Goal: Task Accomplishment & Management: Manage account settings

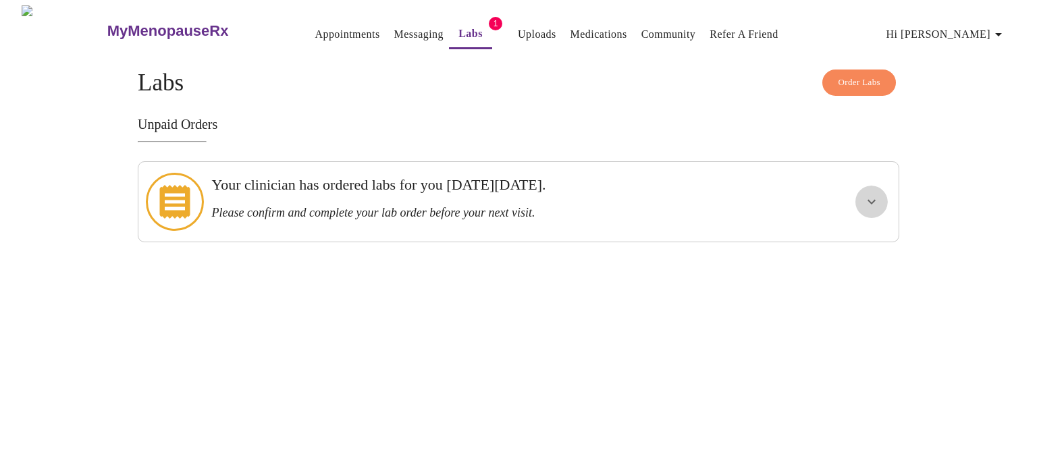
click at [867, 194] on icon "show more" at bounding box center [872, 202] width 16 height 16
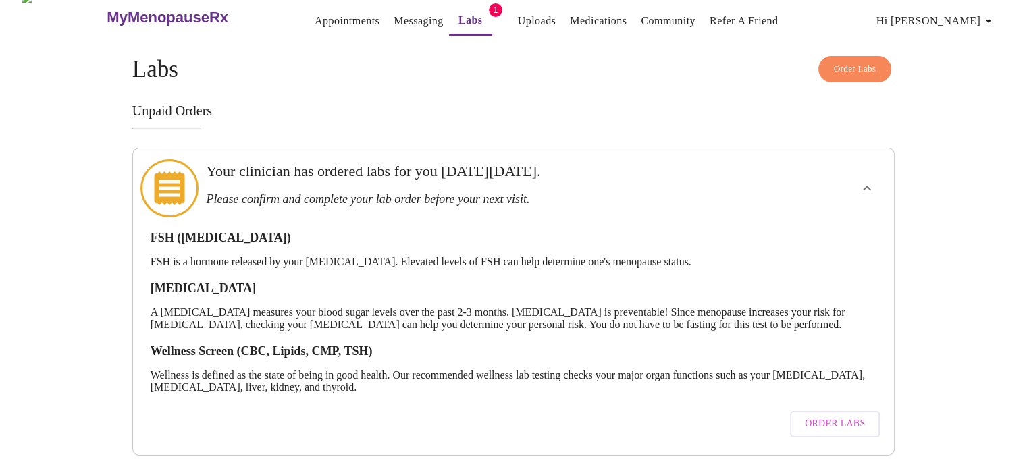
scroll to position [26, 0]
click at [814, 416] on span "Order Labs" at bounding box center [835, 424] width 60 height 17
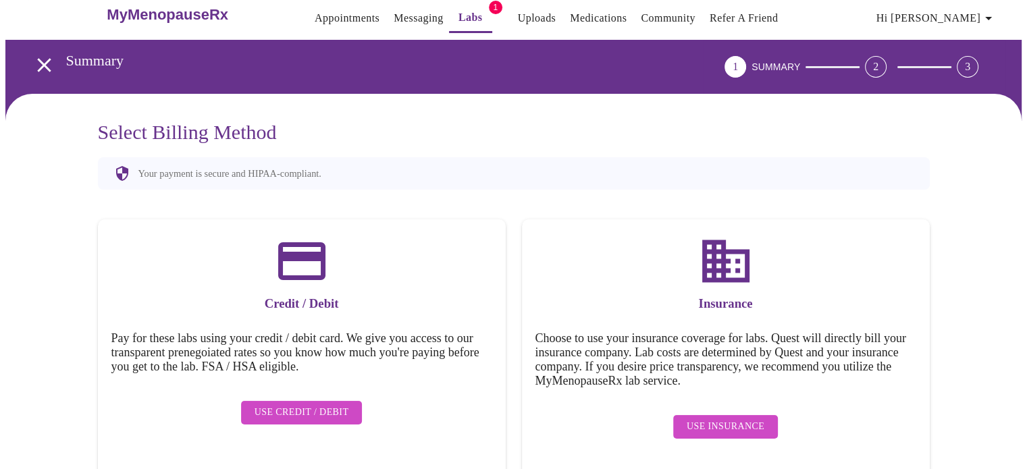
scroll to position [24, 0]
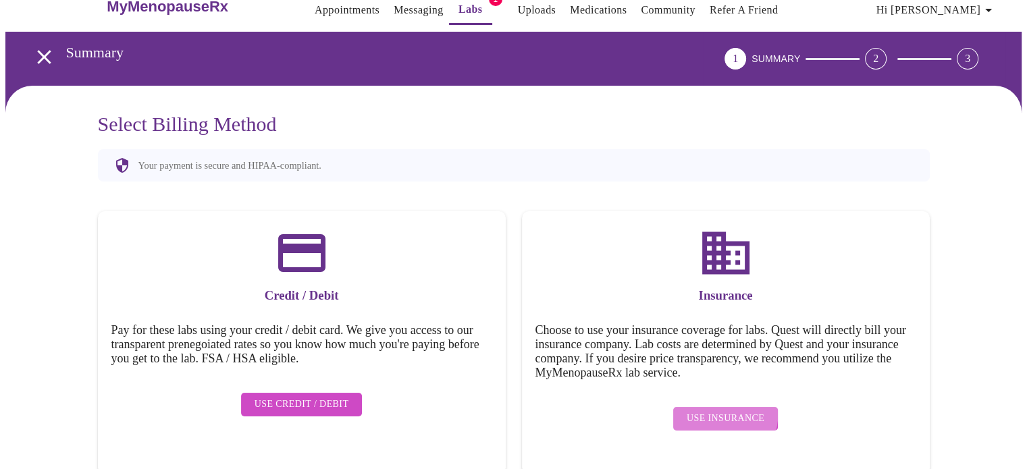
click at [696, 407] on button "Use Insurance" at bounding box center [725, 419] width 105 height 24
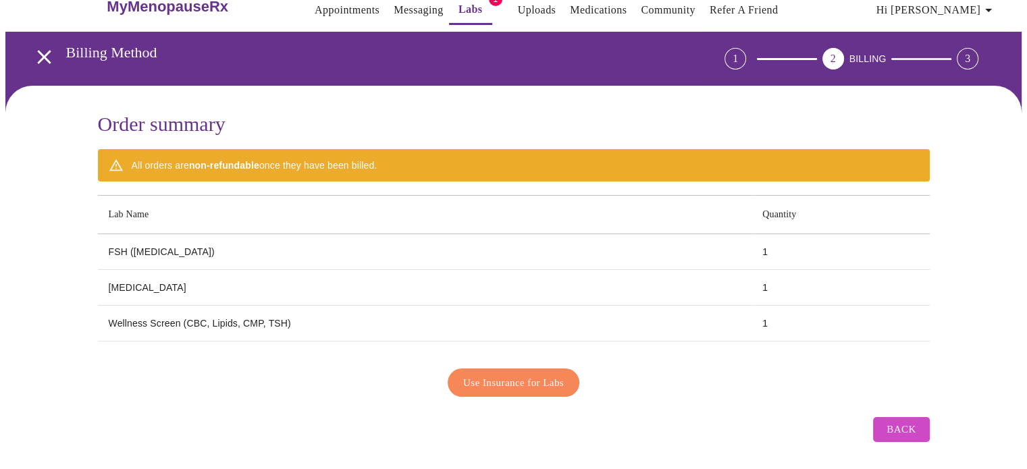
scroll to position [24, 0]
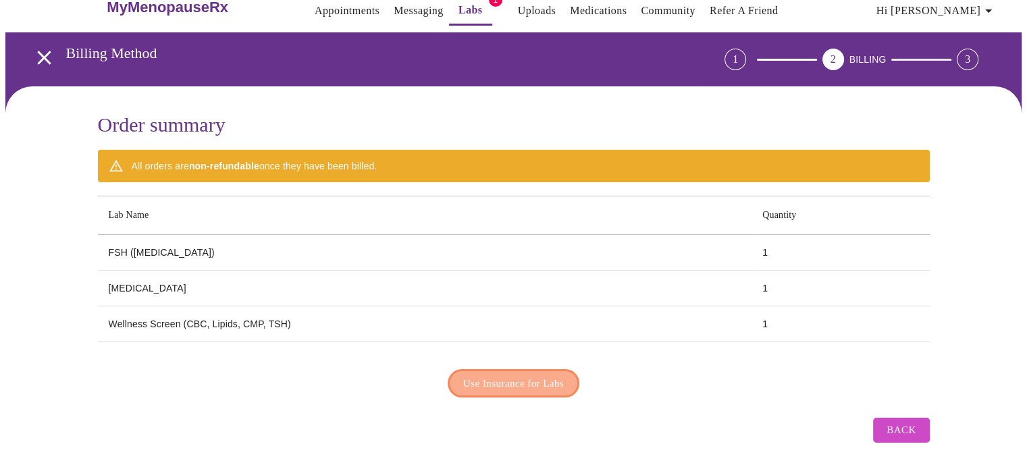
click at [503, 375] on span "Use Insurance for Labs" at bounding box center [513, 384] width 101 height 18
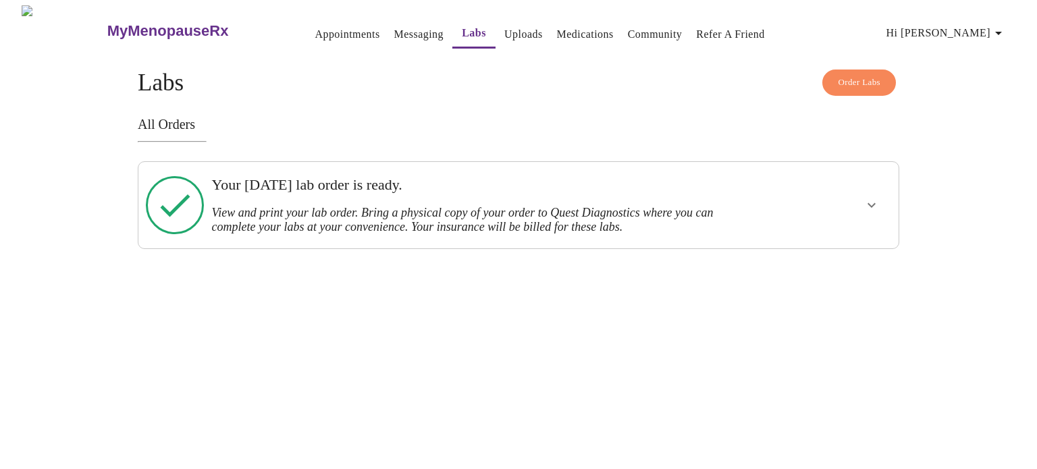
click at [873, 201] on icon "show more" at bounding box center [872, 205] width 16 height 16
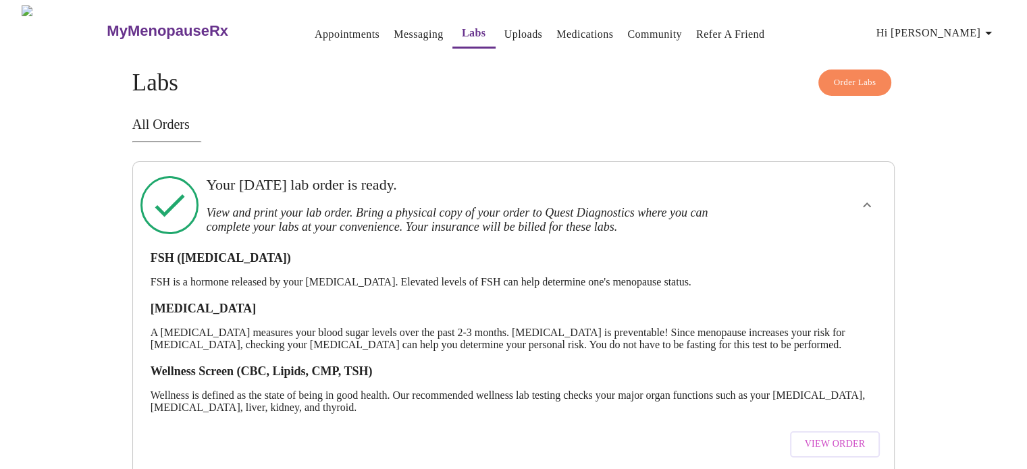
click at [845, 444] on span "View Order" at bounding box center [835, 444] width 61 height 17
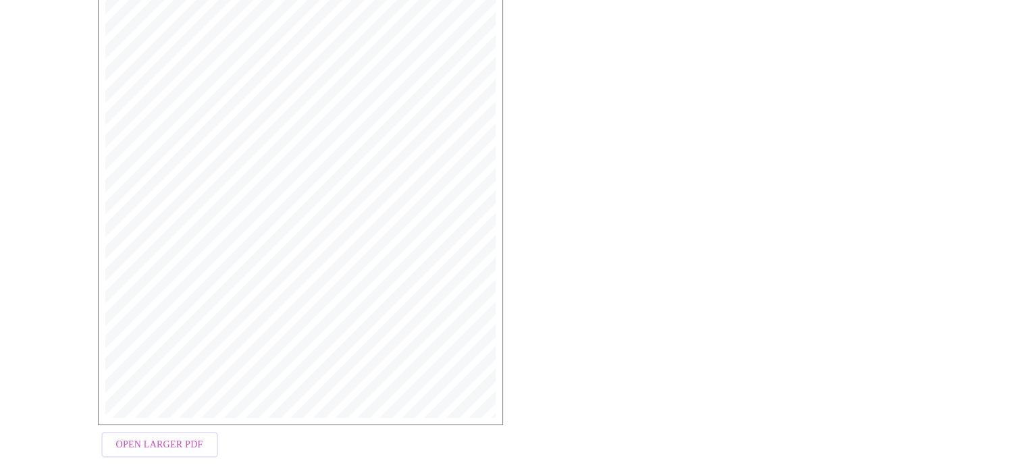
scroll to position [338, 0]
click at [186, 443] on span "Open Larger PDF" at bounding box center [159, 444] width 87 height 17
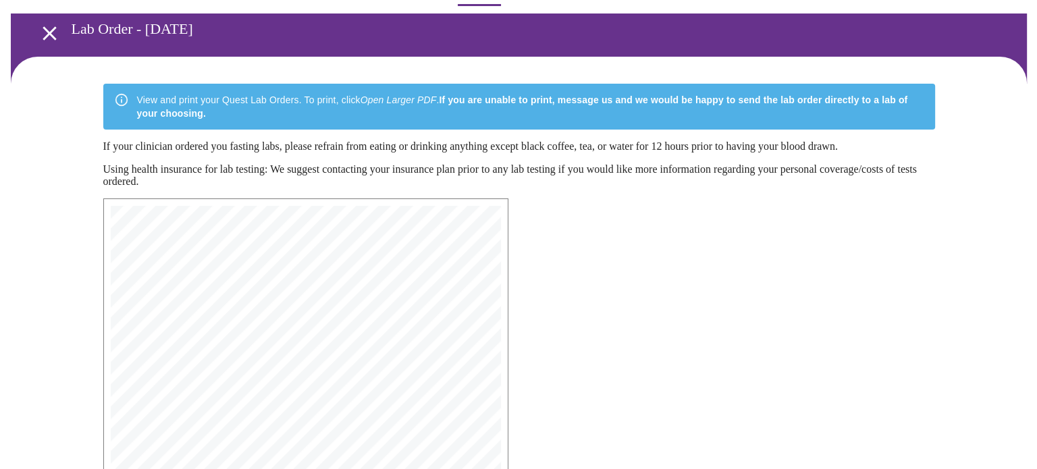
scroll to position [0, 0]
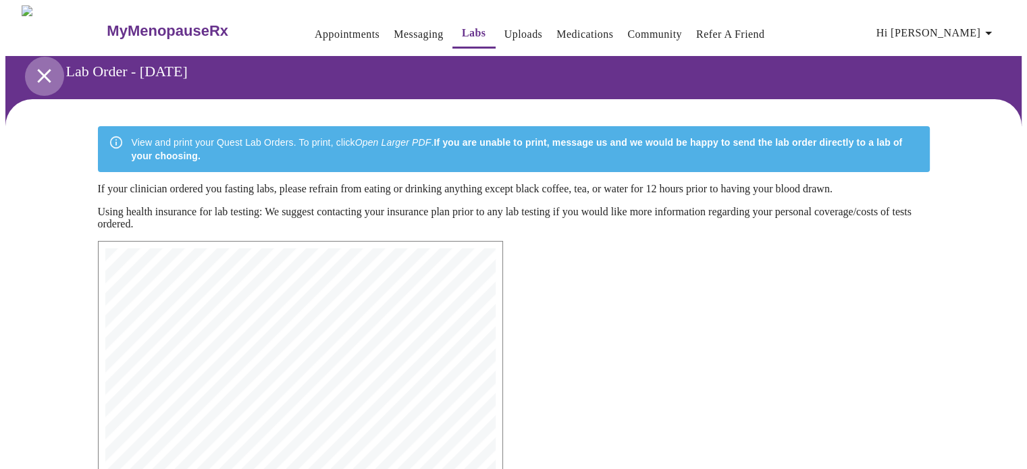
click at [32, 67] on icon "open drawer" at bounding box center [44, 76] width 24 height 24
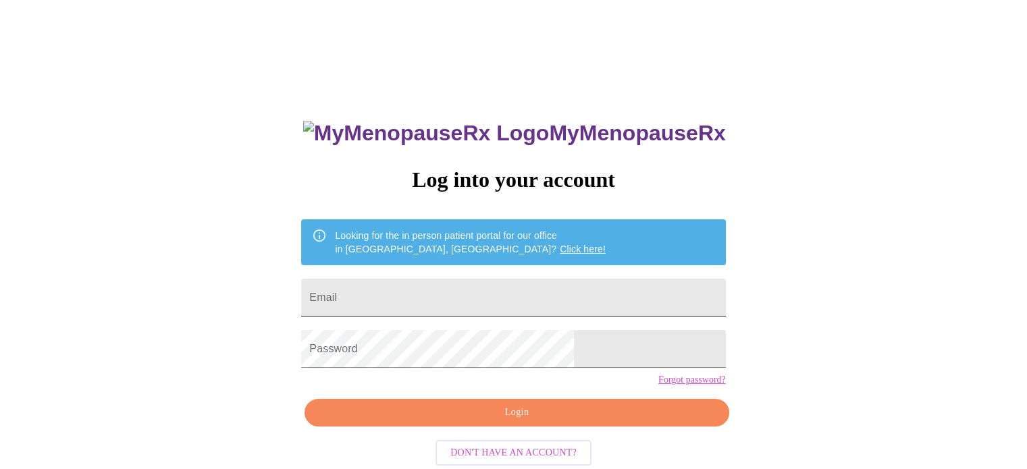
click at [412, 289] on input "Email" at bounding box center [513, 298] width 424 height 38
drag, startPoint x: 412, startPoint y: 289, endPoint x: 333, endPoint y: 305, distance: 80.5
click at [333, 305] on div "MyMenopauseRx Log into your account Looking for the in person patient portal fo…" at bounding box center [513, 286] width 1017 height 563
click at [443, 291] on input "Email" at bounding box center [513, 298] width 424 height 38
type input "chachiejohnson3@comcast.net"
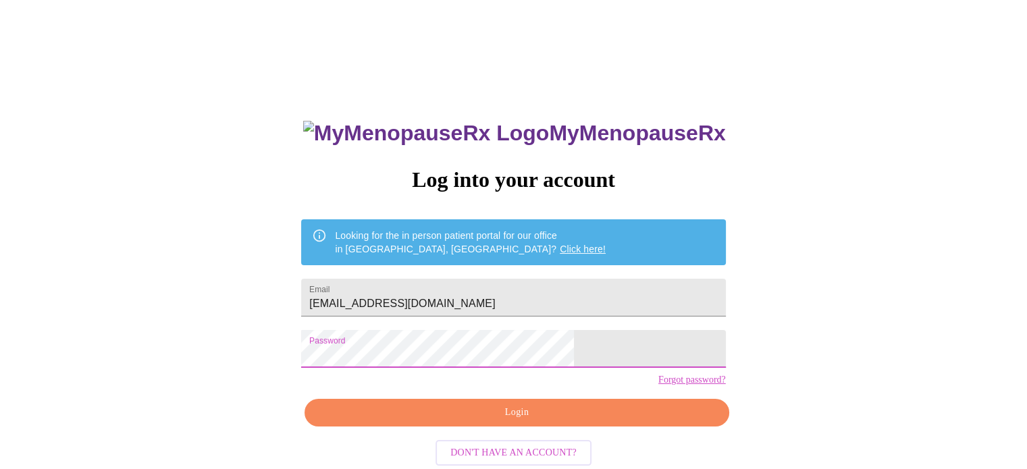
click at [488, 421] on span "Login" at bounding box center [516, 413] width 393 height 17
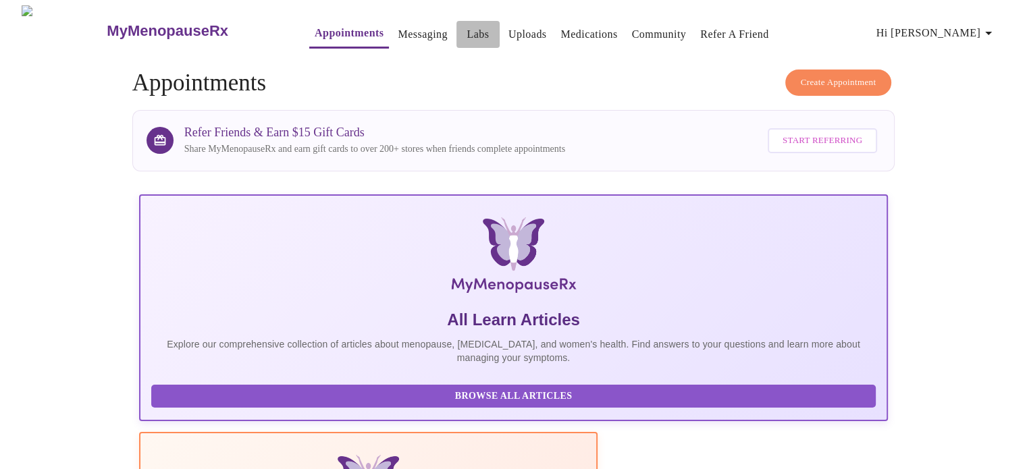
click at [467, 25] on link "Labs" at bounding box center [478, 34] width 22 height 19
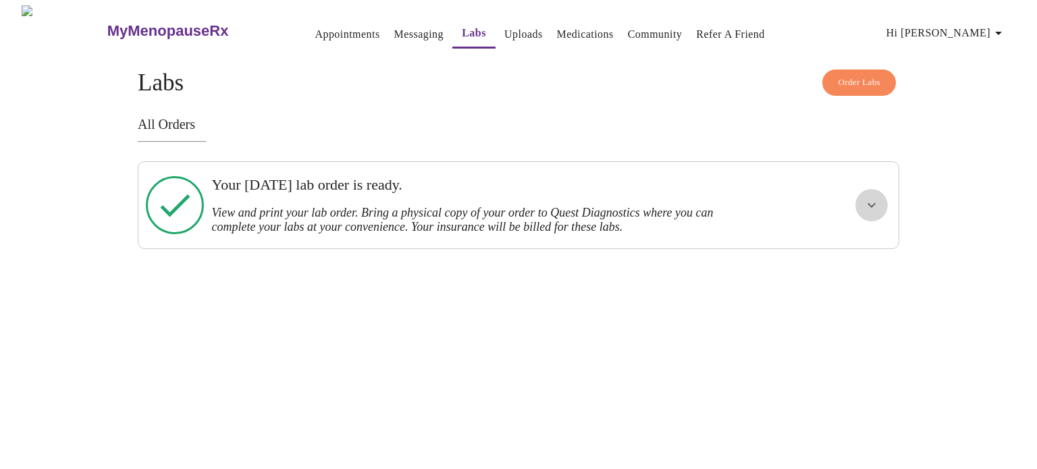
click at [857, 199] on button "show more" at bounding box center [872, 205] width 32 height 32
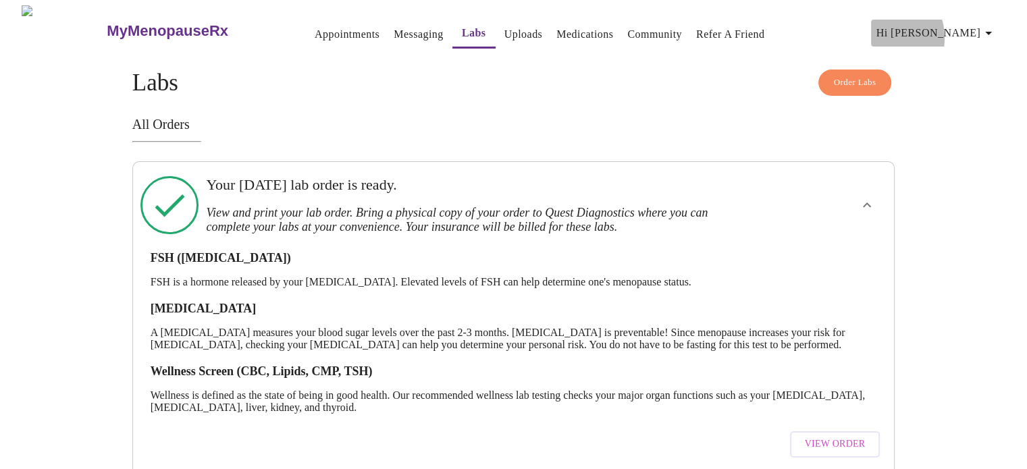
click at [948, 32] on span "Hi [PERSON_NAME]" at bounding box center [937, 33] width 120 height 19
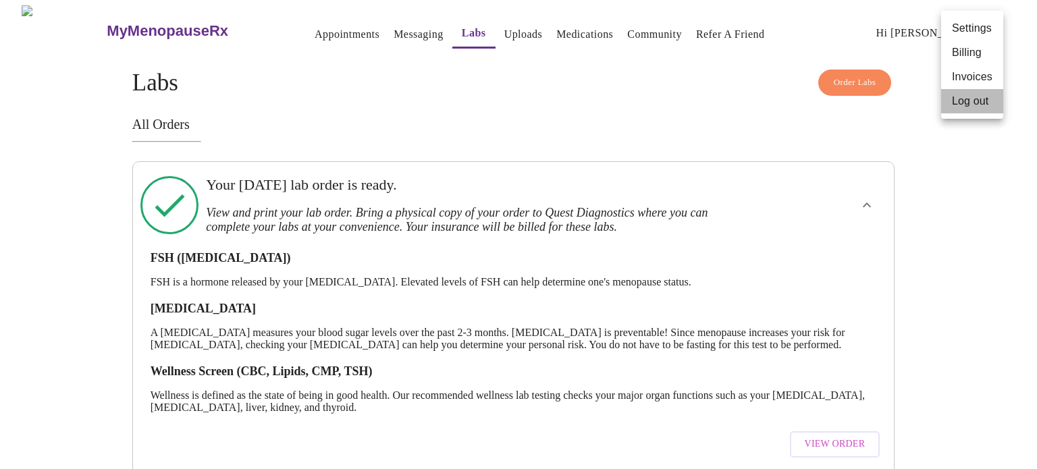
click at [952, 99] on li "Log out" at bounding box center [973, 101] width 62 height 24
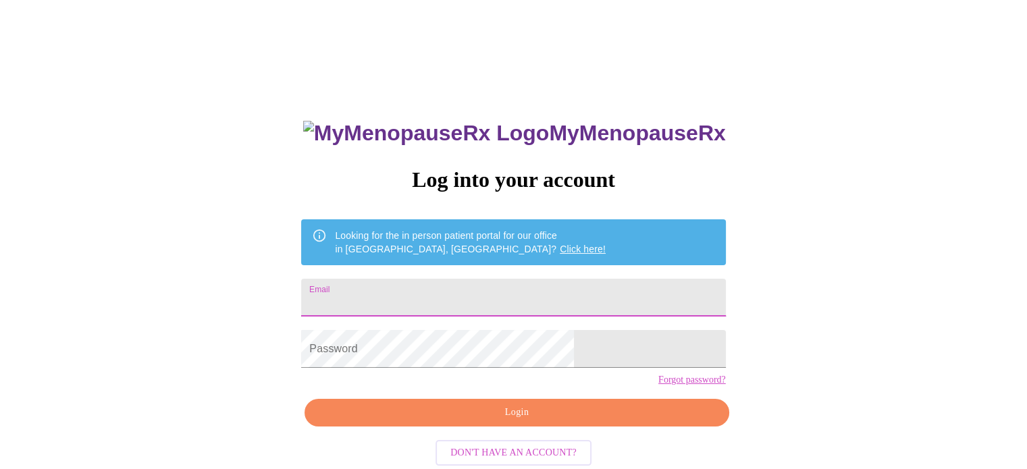
click at [479, 290] on input "Email" at bounding box center [513, 298] width 424 height 38
click at [479, 289] on input "Email" at bounding box center [513, 298] width 424 height 38
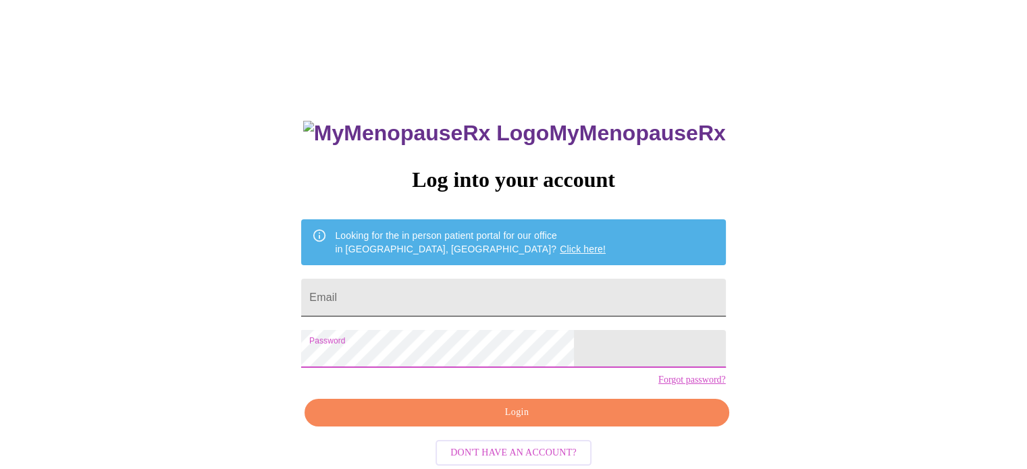
click at [462, 288] on input "Email" at bounding box center [513, 298] width 424 height 38
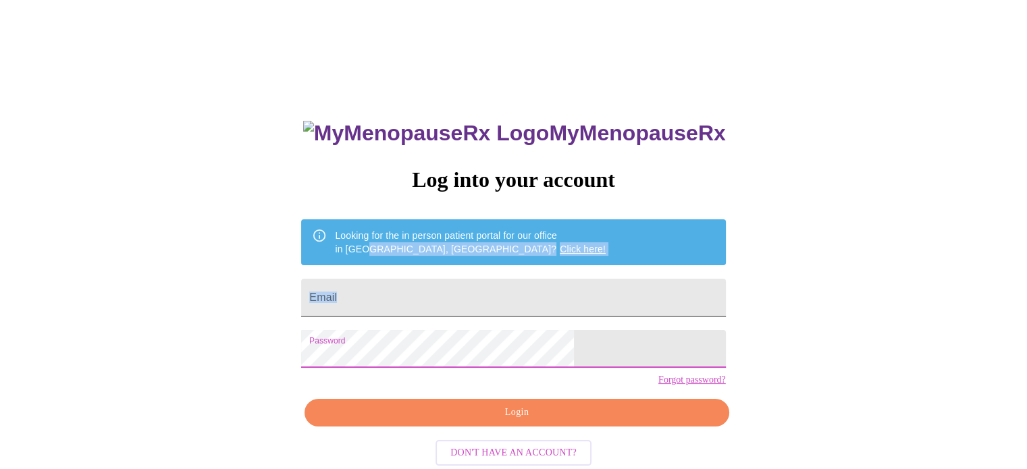
drag, startPoint x: 440, startPoint y: 245, endPoint x: 436, endPoint y: 281, distance: 36.0
click at [436, 278] on div "MyMenopauseRx Log into your account Looking for the in person patient portal fo…" at bounding box center [513, 333] width 451 height 469
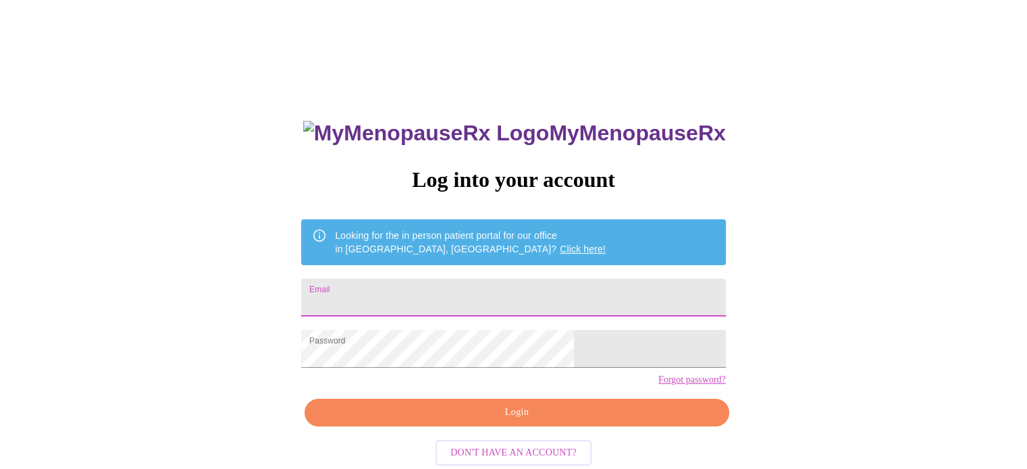
click at [435, 294] on input "Email" at bounding box center [513, 298] width 424 height 38
click at [431, 294] on input "c" at bounding box center [513, 298] width 424 height 38
type input "chachiejohnson3@comcast.net"
click at [490, 421] on span "Login" at bounding box center [516, 413] width 393 height 17
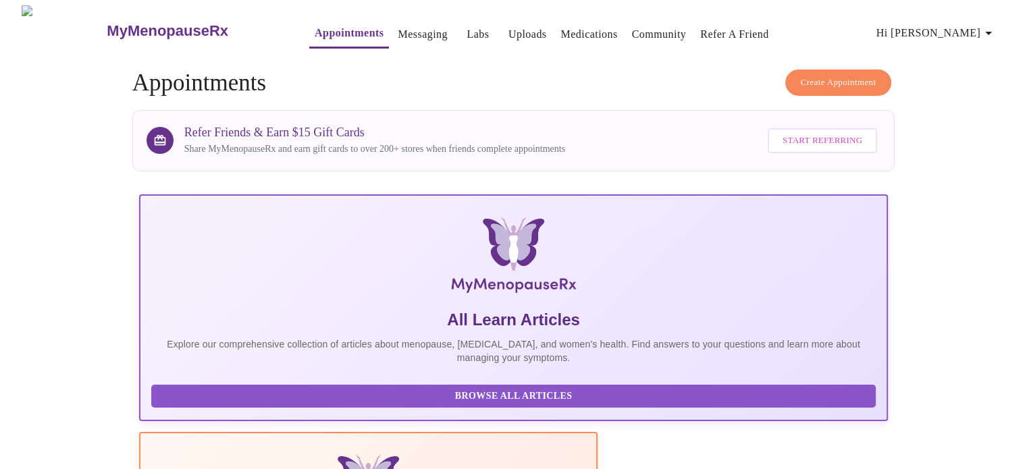
click at [467, 25] on link "Labs" at bounding box center [478, 34] width 22 height 19
